Goal: Task Accomplishment & Management: Manage account settings

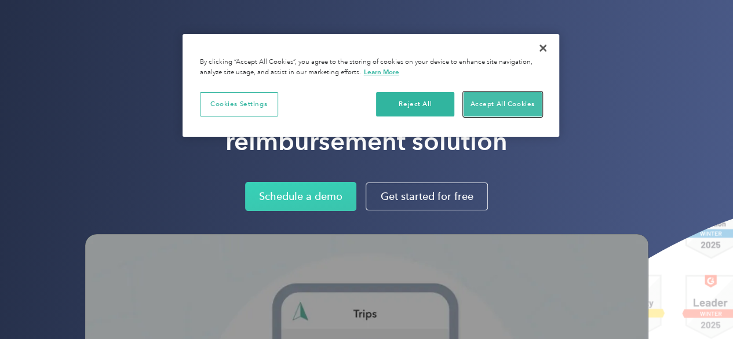
click at [466, 108] on button "Accept All Cookies" at bounding box center [502, 104] width 78 height 24
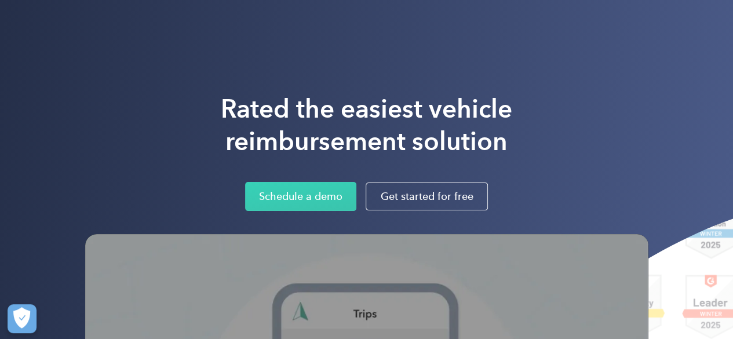
click at [466, 108] on h1 "Rated the easiest vehicle reimbursement solution" at bounding box center [366, 125] width 291 height 65
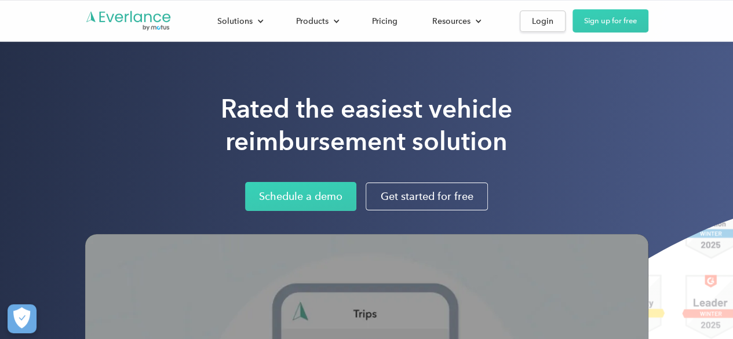
scroll to position [93, 0]
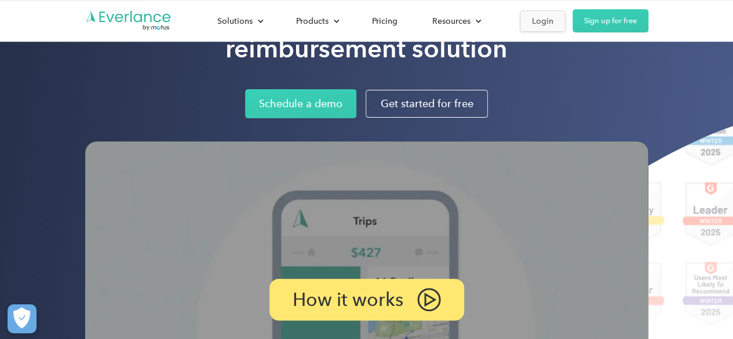
click at [539, 17] on div "Login" at bounding box center [542, 21] width 21 height 14
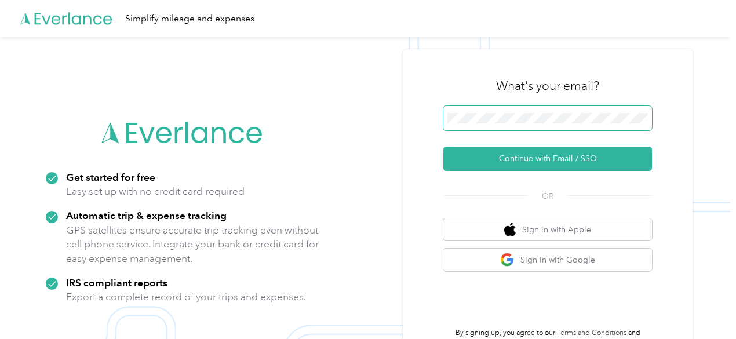
click at [509, 125] on span at bounding box center [547, 118] width 209 height 24
click at [505, 124] on span at bounding box center [547, 118] width 209 height 24
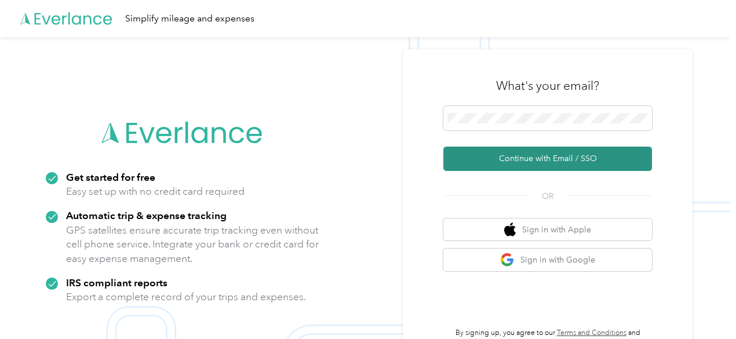
click at [561, 159] on button "Continue with Email / SSO" at bounding box center [547, 159] width 209 height 24
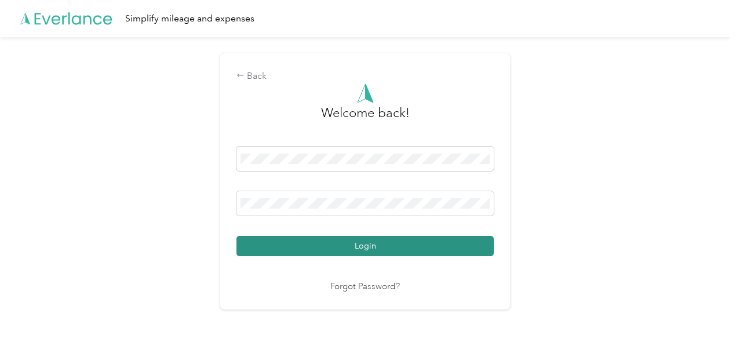
click at [343, 245] on button "Login" at bounding box center [364, 246] width 257 height 20
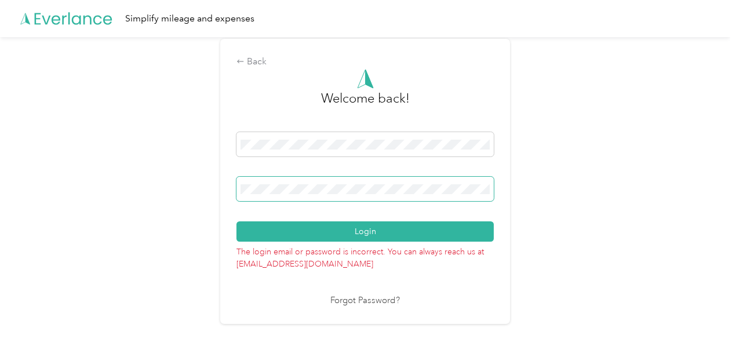
click at [236, 221] on button "Login" at bounding box center [364, 231] width 257 height 20
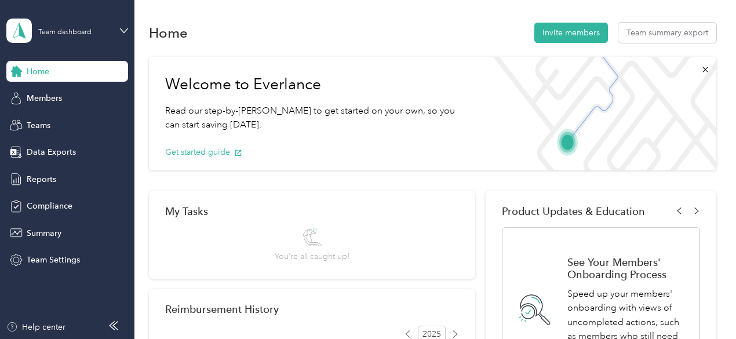
click at [372, 24] on div "Home Invite members Team summary export" at bounding box center [432, 32] width 567 height 24
click at [383, 72] on div "Welcome to Everlance Read our step-by-[PERSON_NAME] to get started on your own,…" at bounding box center [316, 114] width 335 height 114
click at [39, 98] on span "Members" at bounding box center [44, 98] width 35 height 12
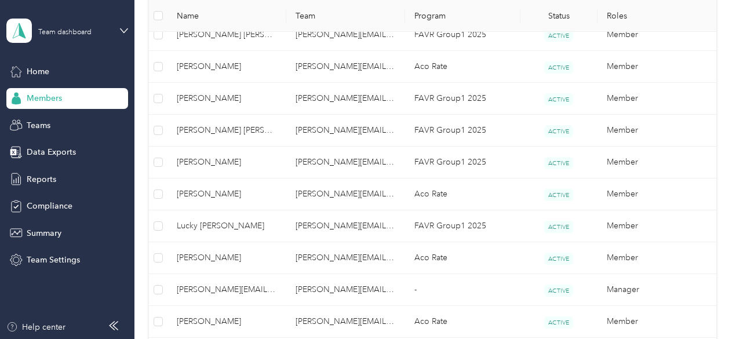
scroll to position [346, 0]
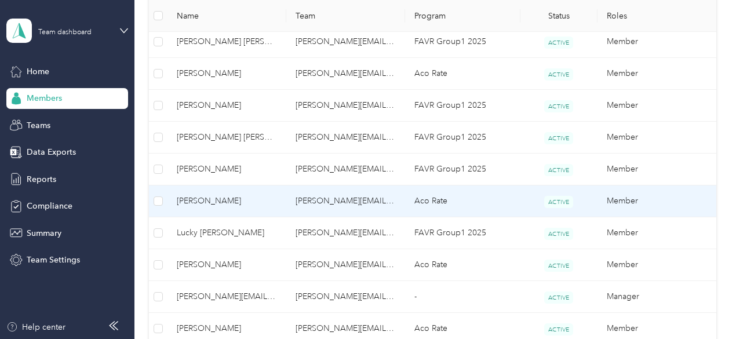
click at [725, 224] on div "Members All Members 13 Onboarding 0 NEW Securely sync your HR system with Everl…" at bounding box center [431, 86] width 595 height 864
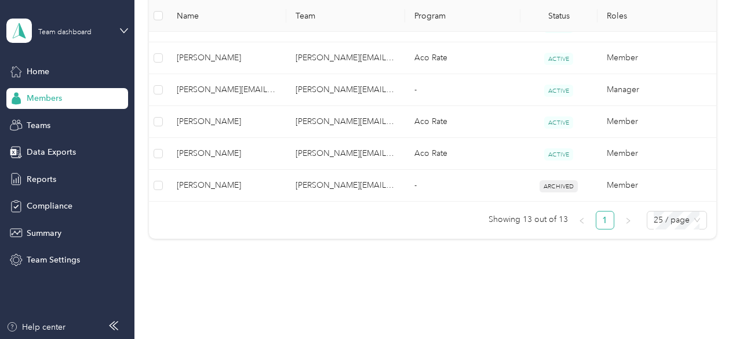
scroll to position [579, 0]
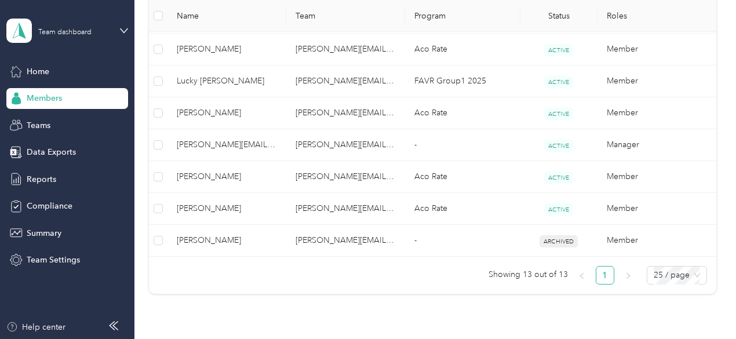
scroll to position [498, 0]
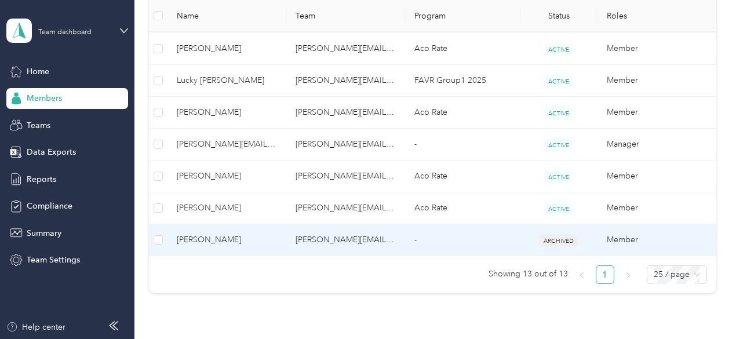
click at [308, 234] on td "[PERSON_NAME][EMAIL_ADDRESS][PERSON_NAME][DOMAIN_NAME]" at bounding box center [345, 240] width 119 height 32
